Goal: Task Accomplishment & Management: Manage account settings

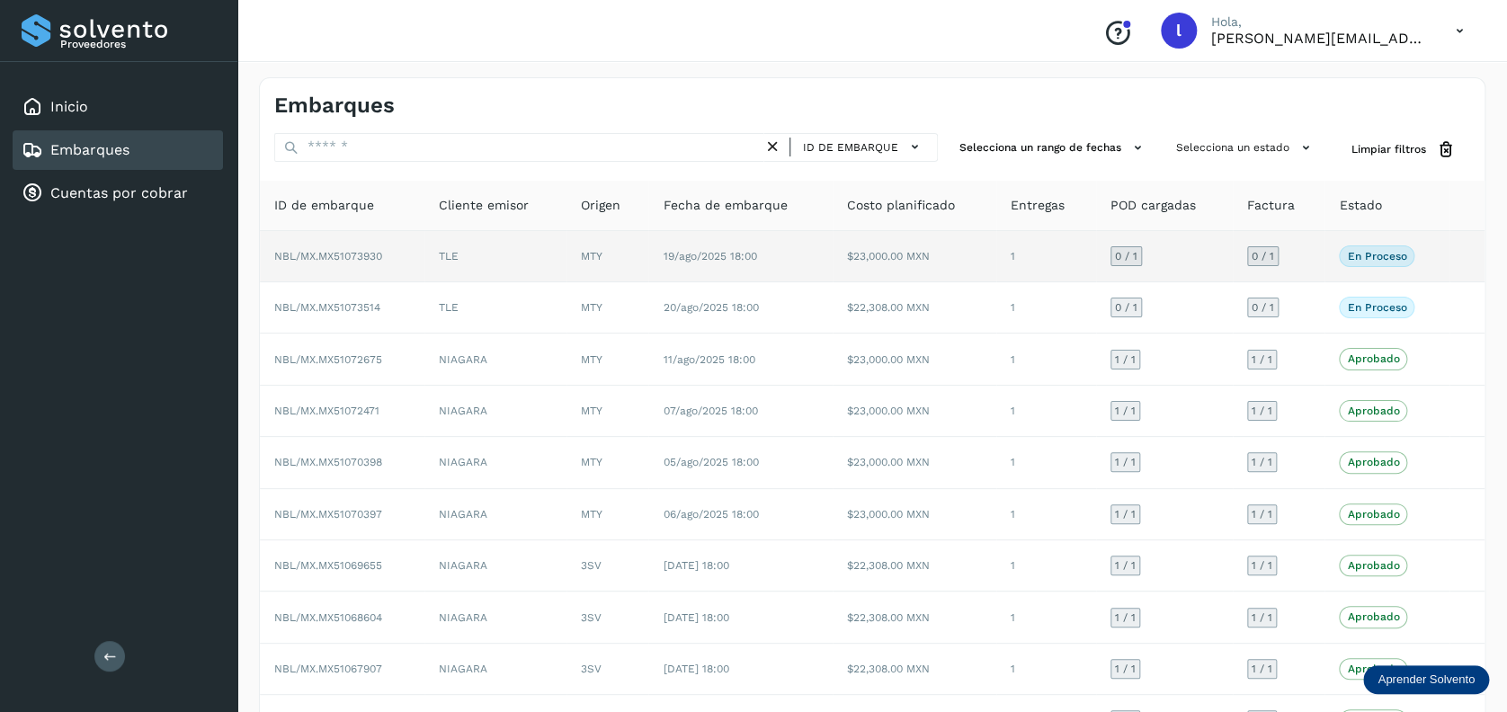
click at [538, 255] on td "TLE" at bounding box center [495, 256] width 143 height 51
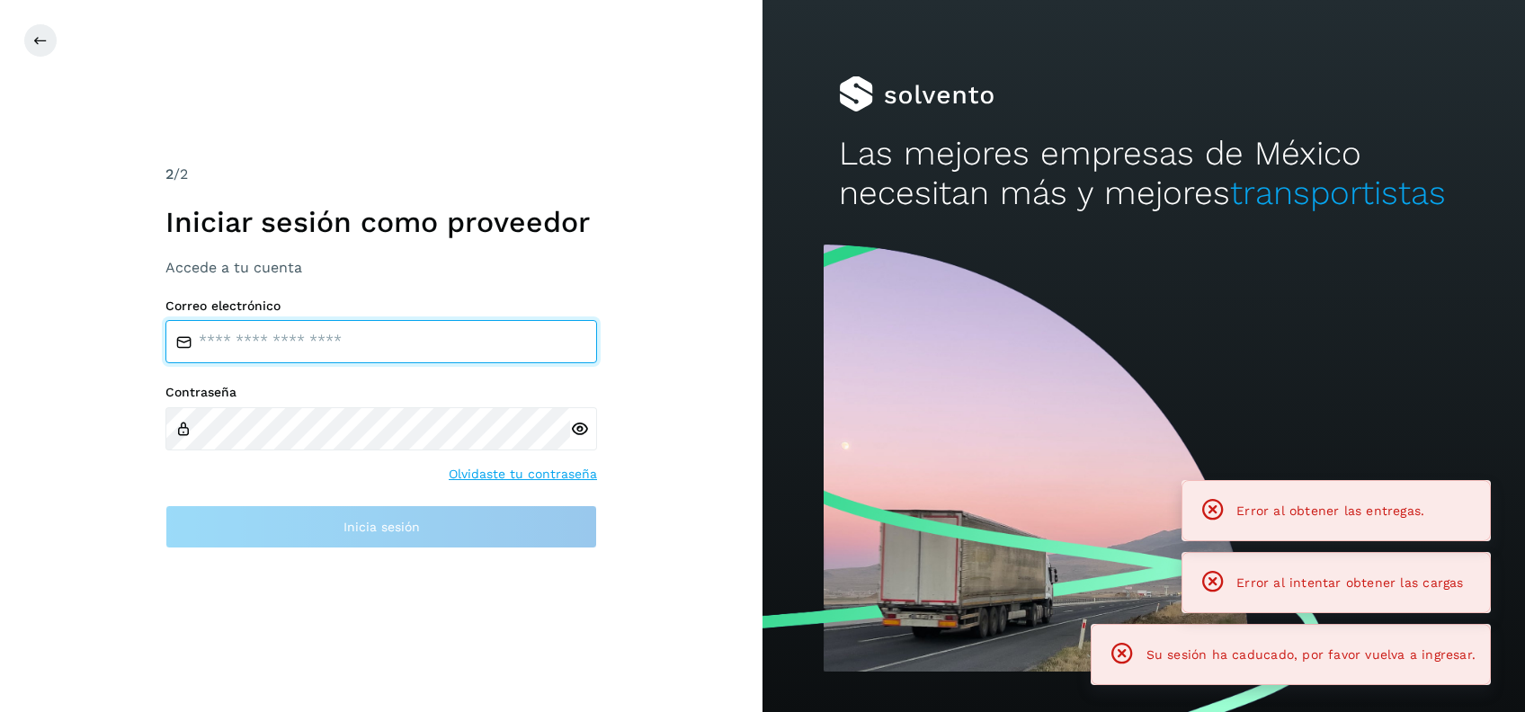
type input "**********"
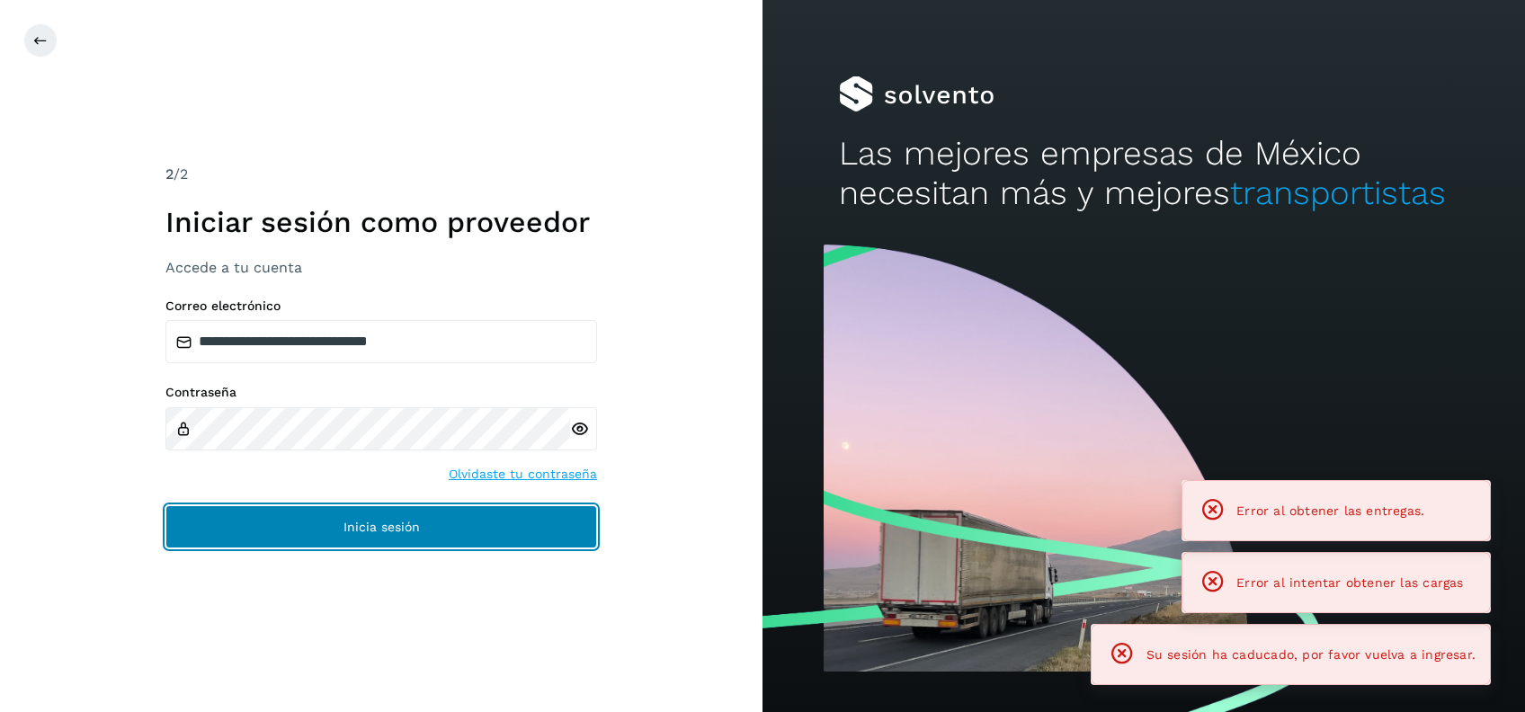
click at [522, 520] on button "Inicia sesión" at bounding box center [381, 526] width 432 height 43
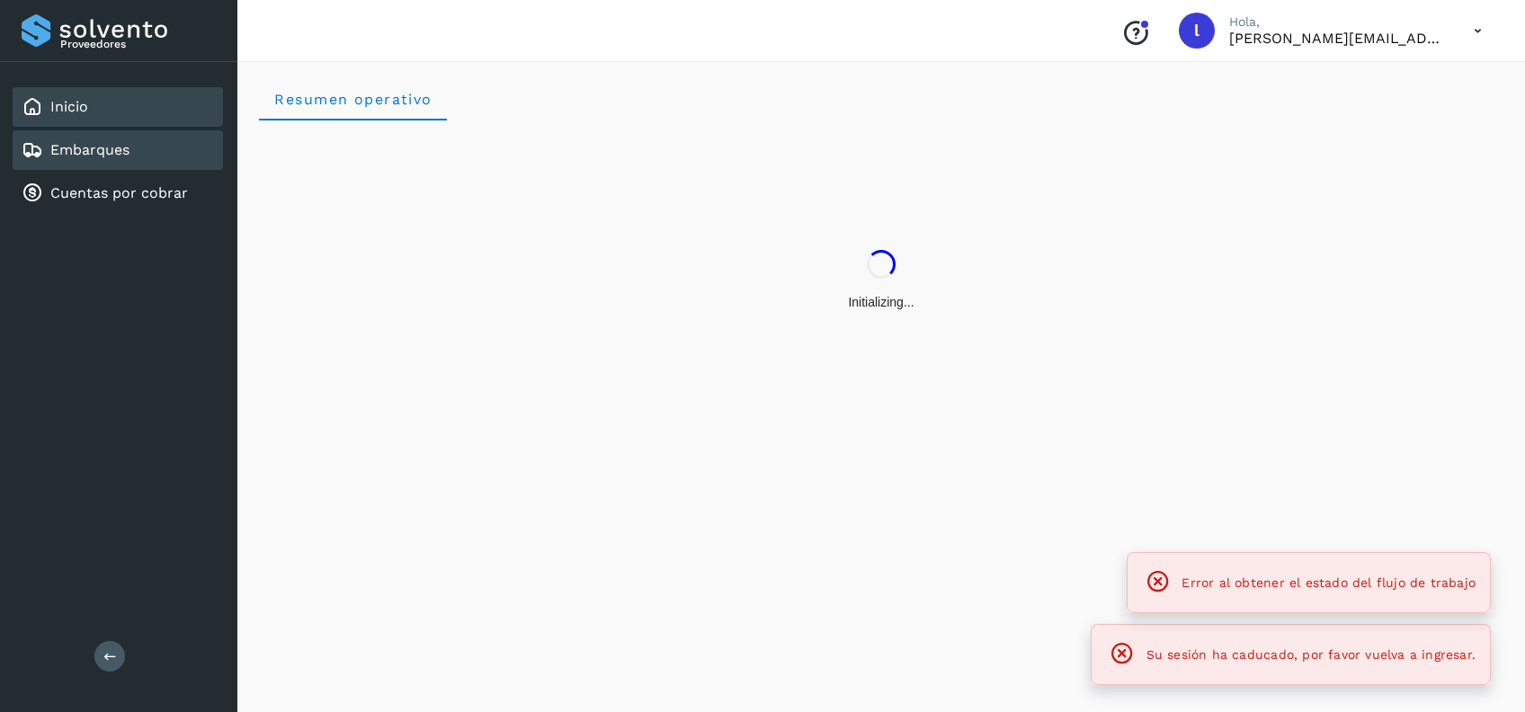
click at [114, 142] on link "Embarques" at bounding box center [89, 149] width 79 height 17
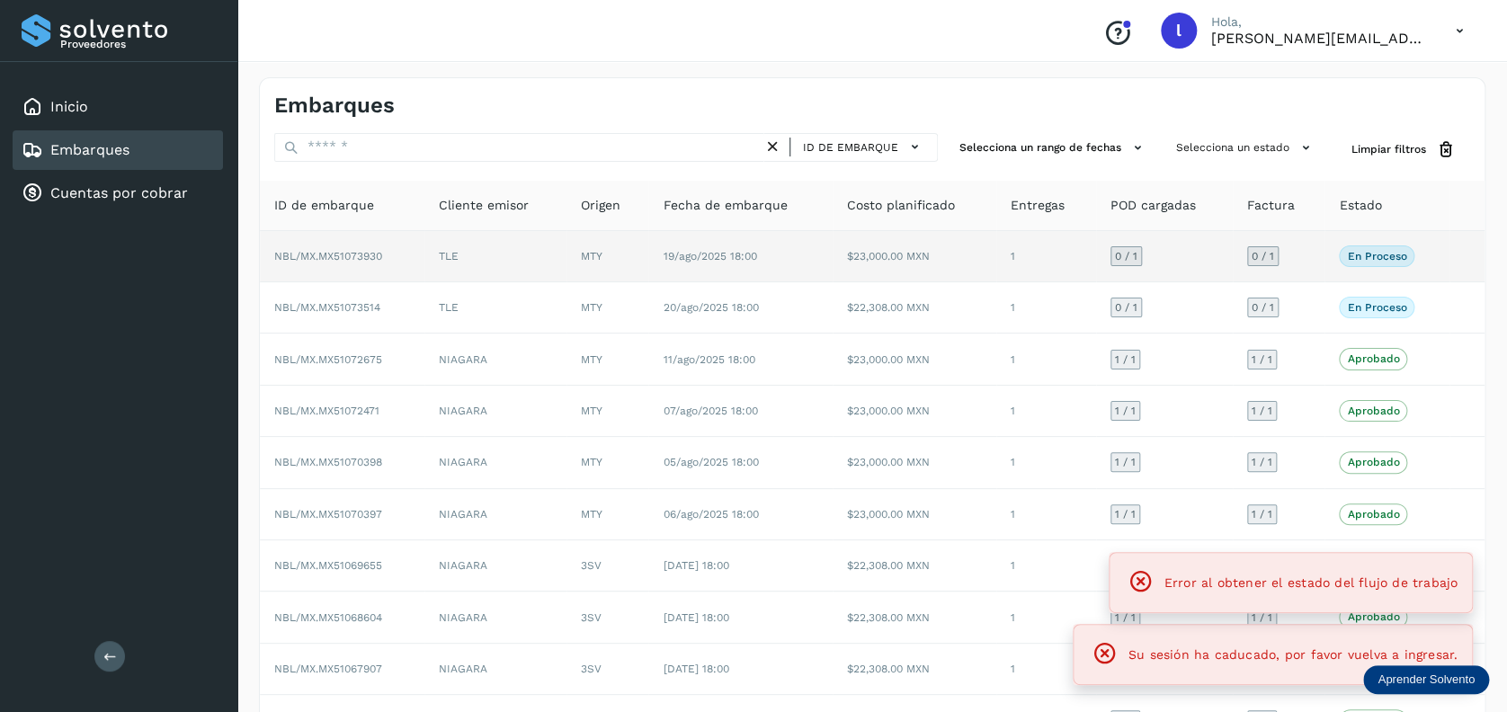
click at [640, 252] on td "MTY" at bounding box center [607, 256] width 82 height 51
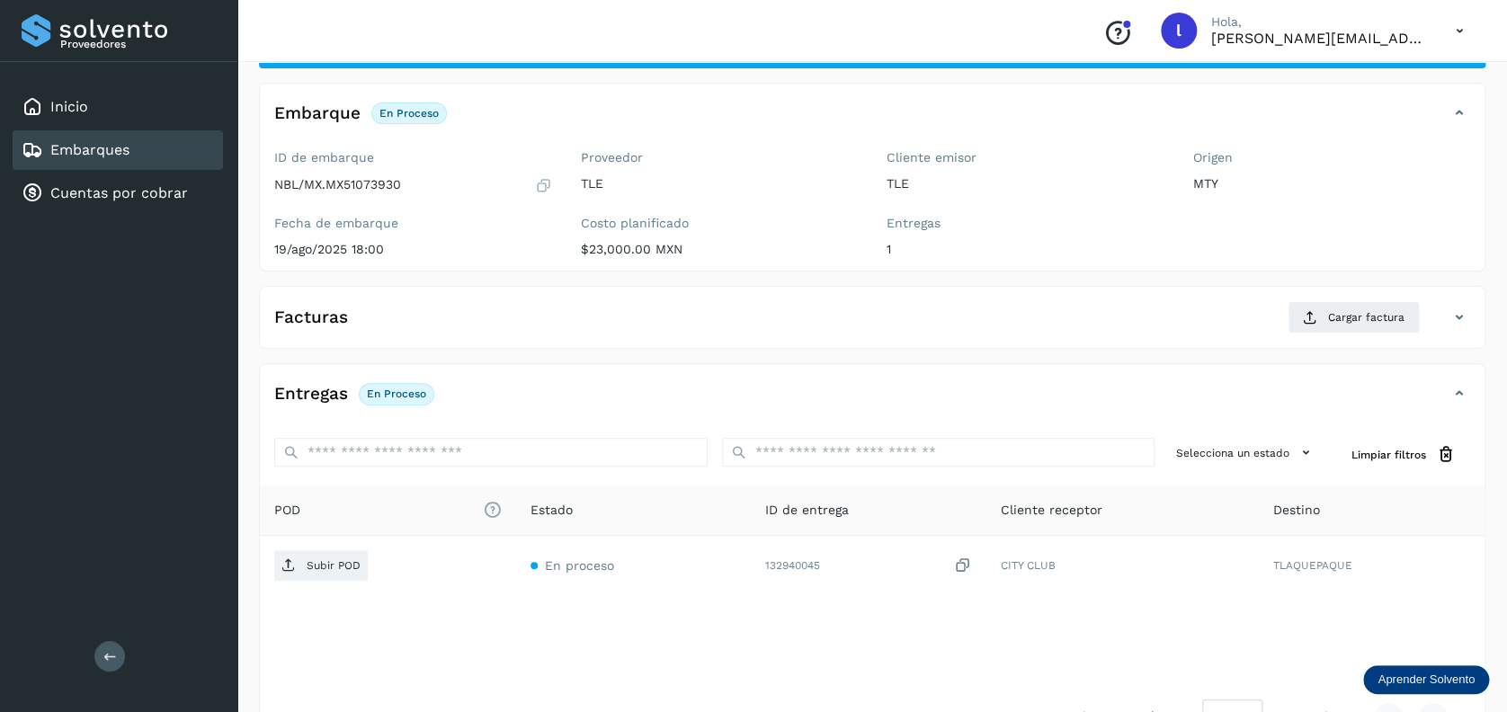
scroll to position [120, 0]
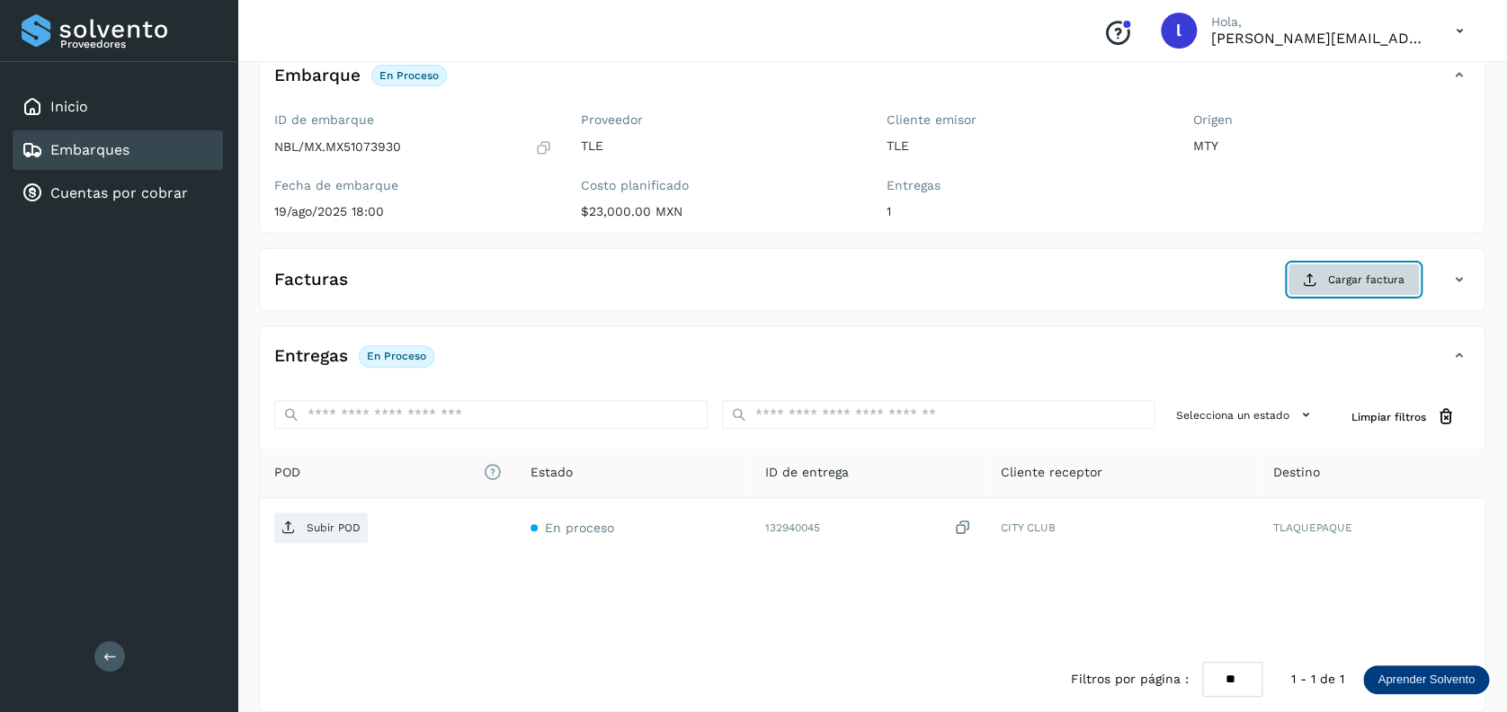
click at [1043, 272] on span "Cargar factura" at bounding box center [1366, 280] width 76 height 16
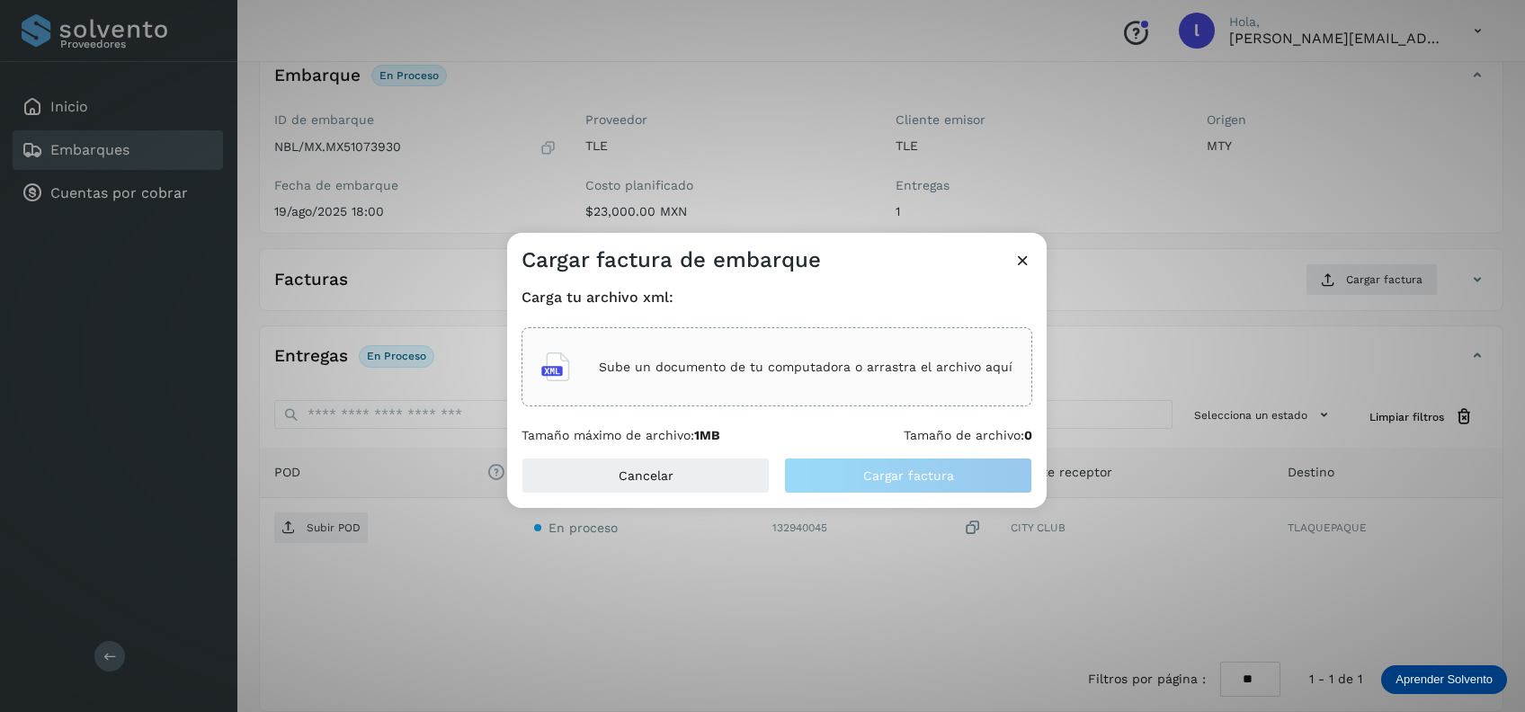
click at [798, 370] on p "Sube un documento de tu computadora o arrastra el archivo aquí" at bounding box center [806, 367] width 414 height 15
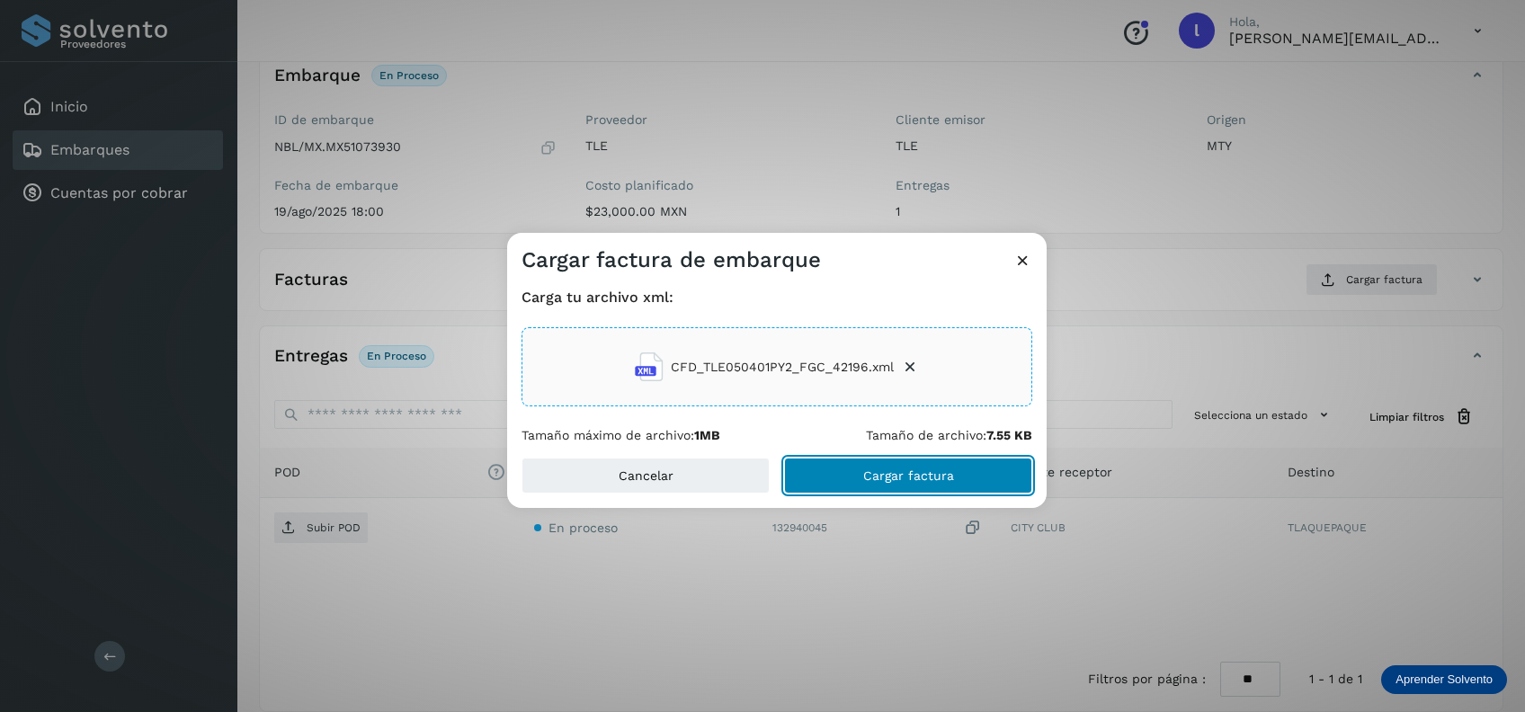
click at [882, 477] on span "Cargar factura" at bounding box center [908, 475] width 91 height 13
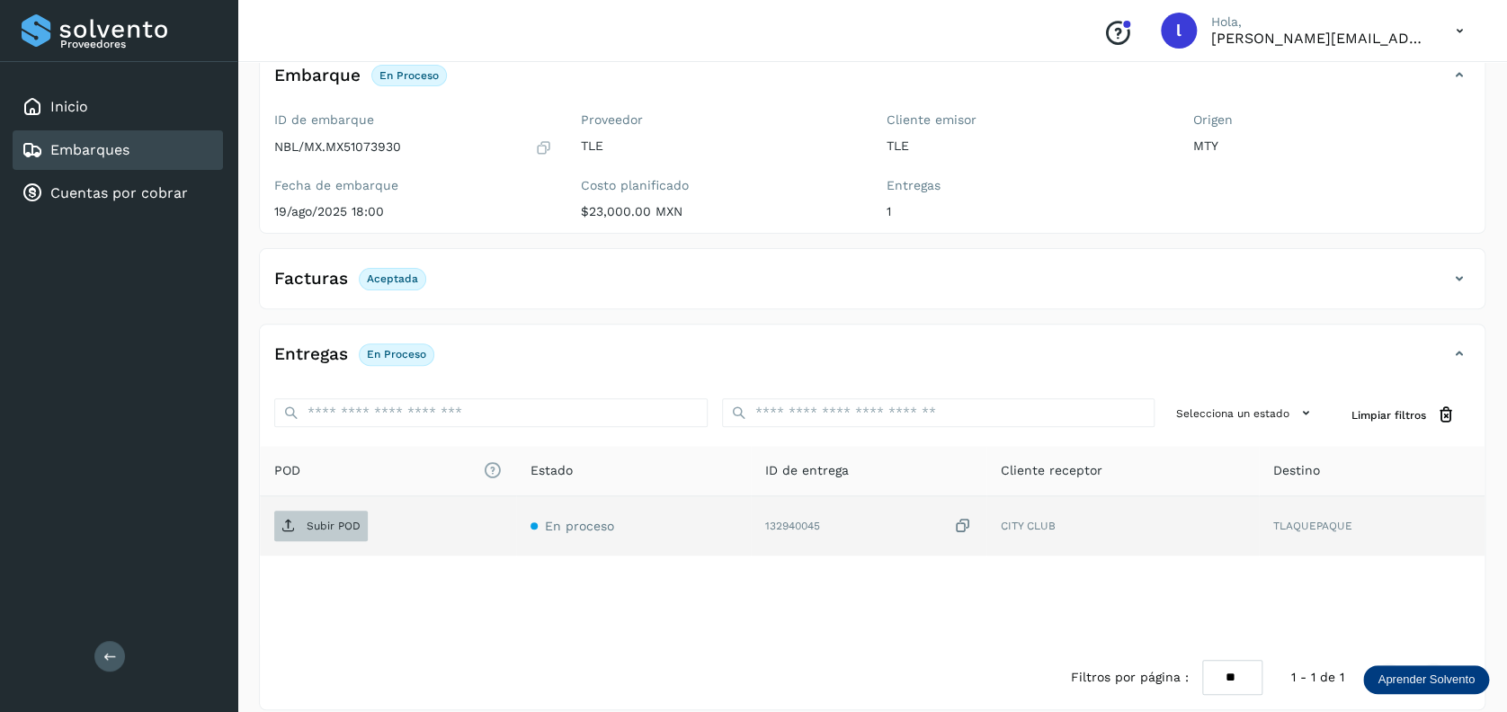
click at [330, 528] on p "Subir POD" at bounding box center [334, 526] width 54 height 13
drag, startPoint x: 105, startPoint y: 144, endPoint x: 115, endPoint y: 145, distance: 9.9
click at [108, 144] on link "Embarques" at bounding box center [89, 149] width 79 height 17
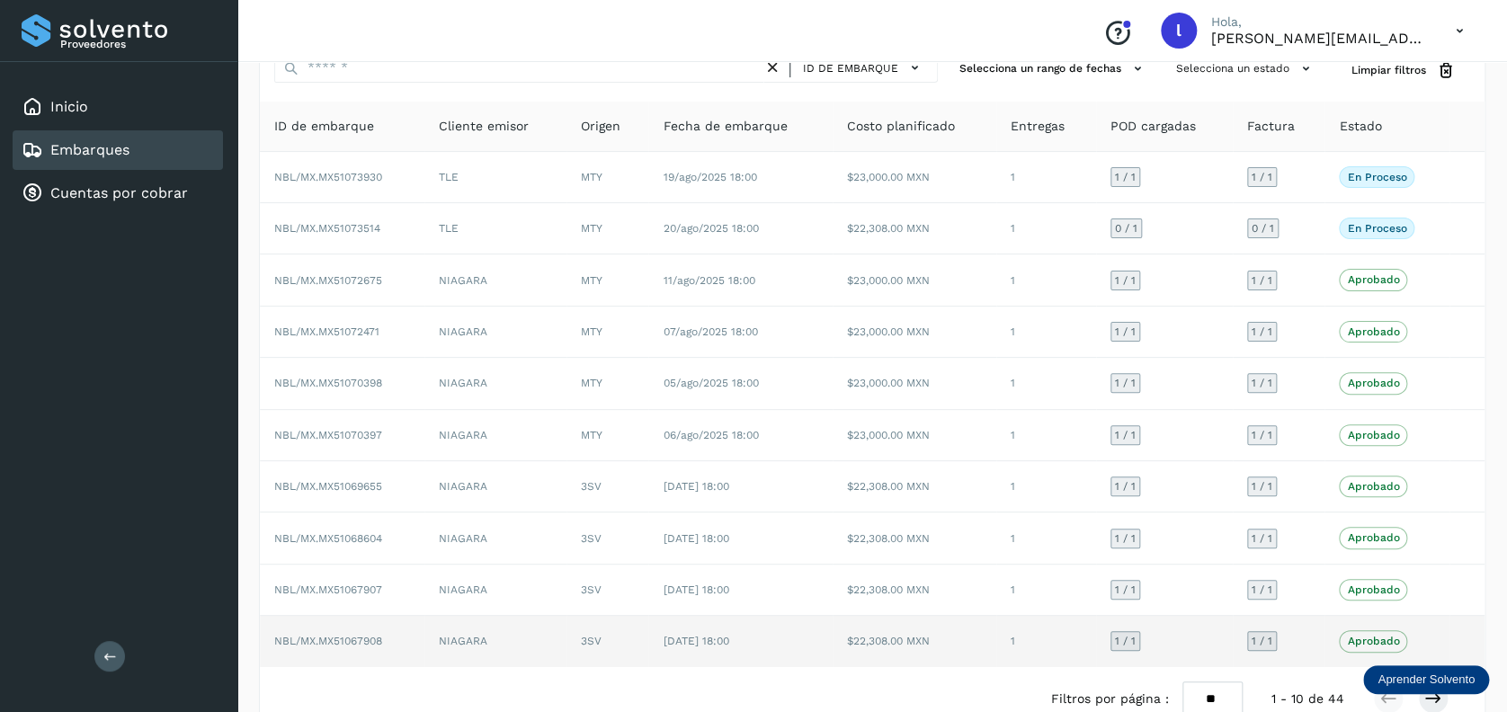
scroll to position [116, 0]
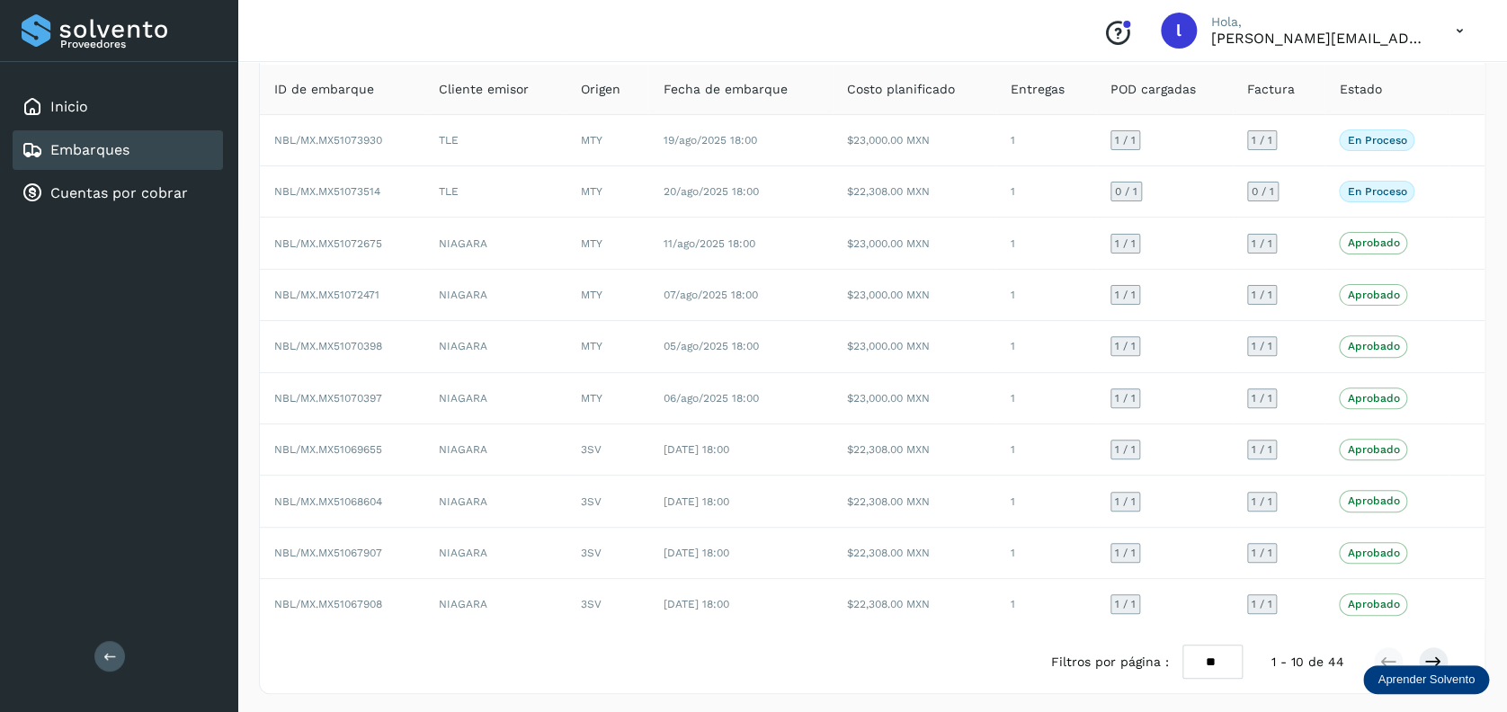
click at [1043, 661] on select "** ** **" at bounding box center [1212, 662] width 60 height 35
select select "**"
click at [1043, 645] on select "** ** **" at bounding box center [1212, 662] width 60 height 35
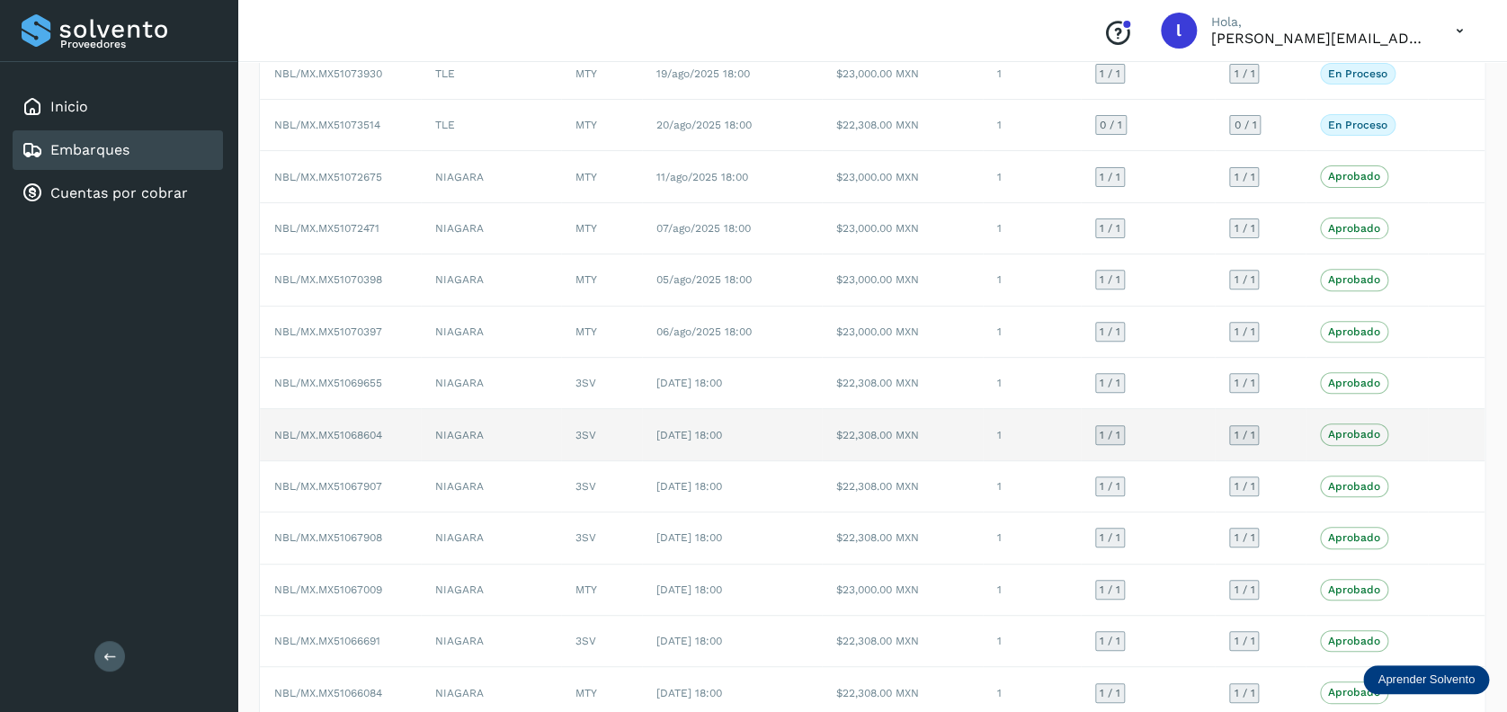
scroll to position [0, 0]
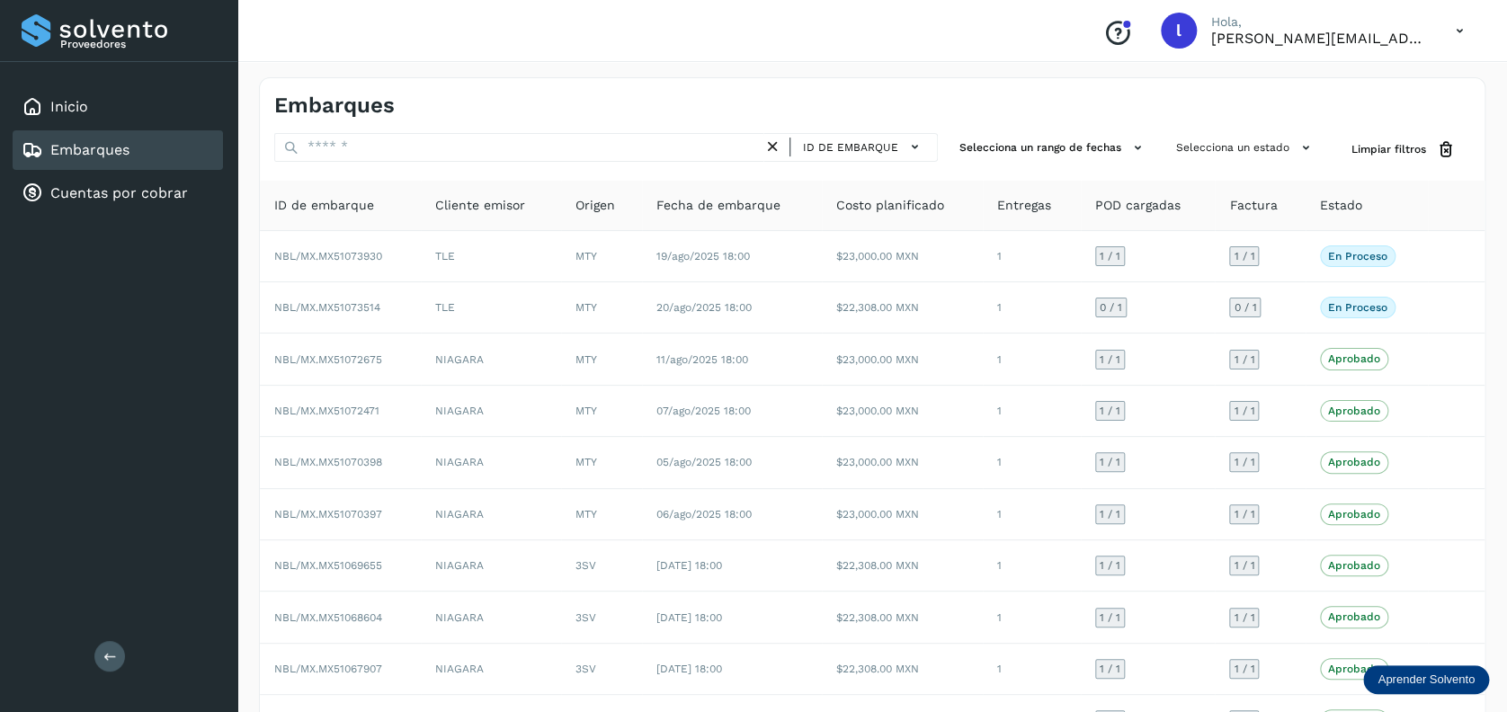
click at [86, 151] on link "Embarques" at bounding box center [89, 149] width 79 height 17
click at [94, 147] on link "Embarques" at bounding box center [89, 149] width 79 height 17
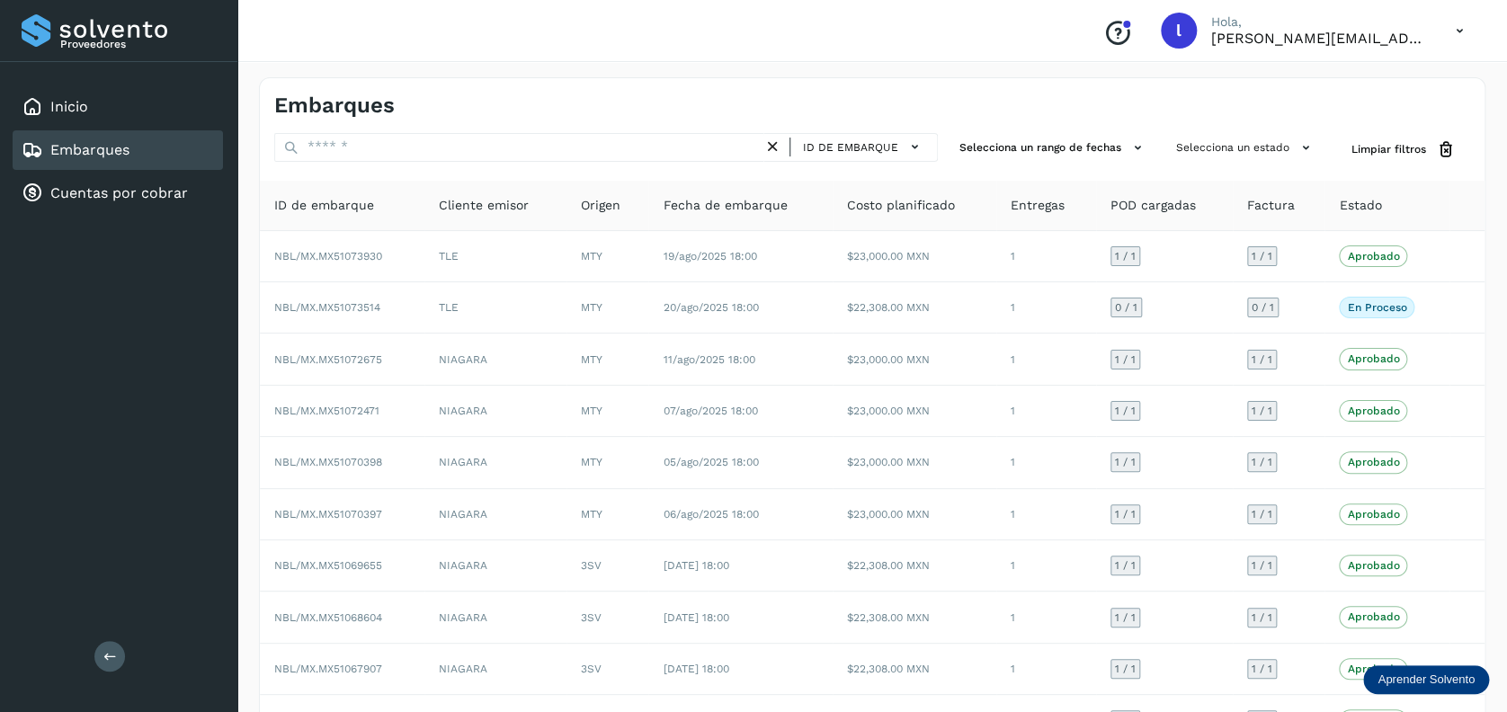
click at [108, 165] on div "Embarques" at bounding box center [118, 150] width 210 height 40
click at [74, 116] on div "Inicio" at bounding box center [55, 107] width 67 height 22
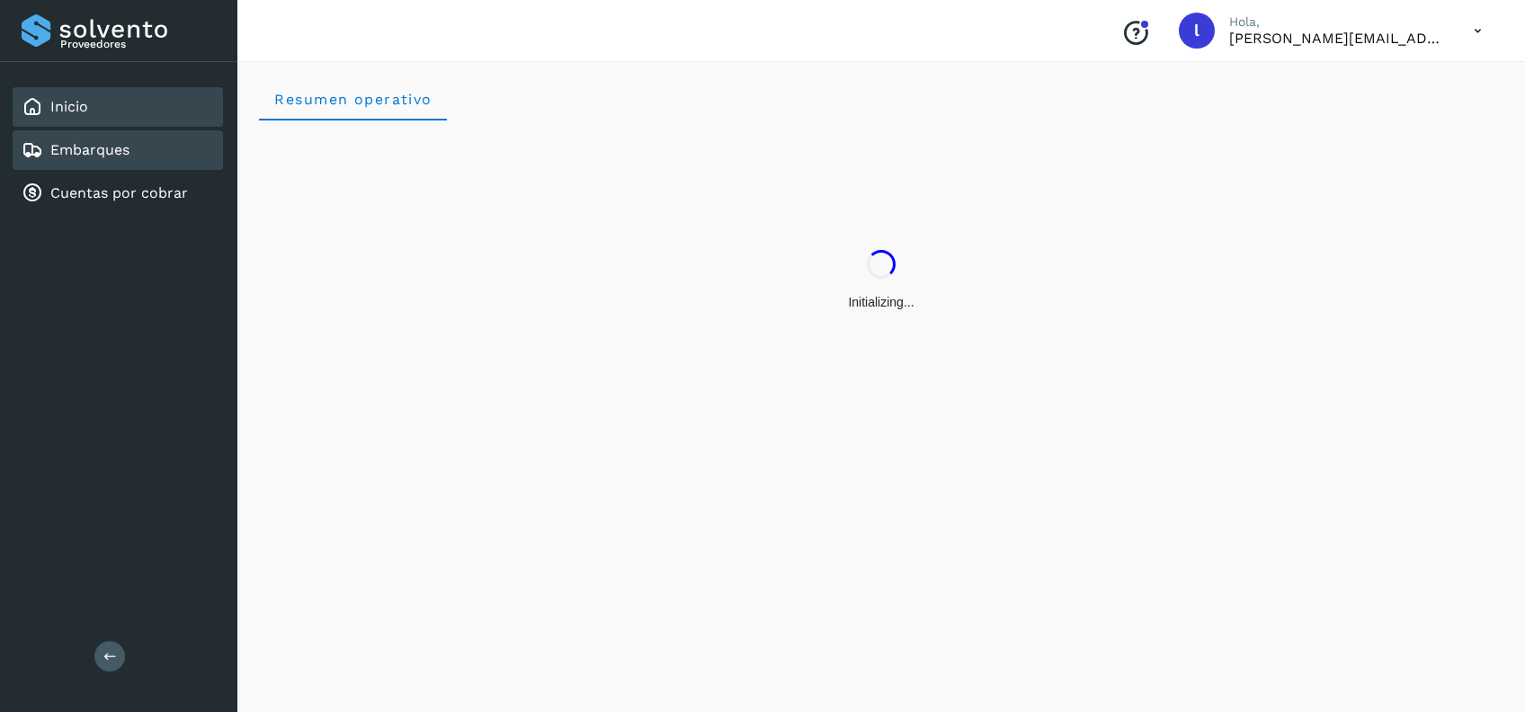
click at [84, 146] on link "Embarques" at bounding box center [89, 149] width 79 height 17
